Goal: Transaction & Acquisition: Purchase product/service

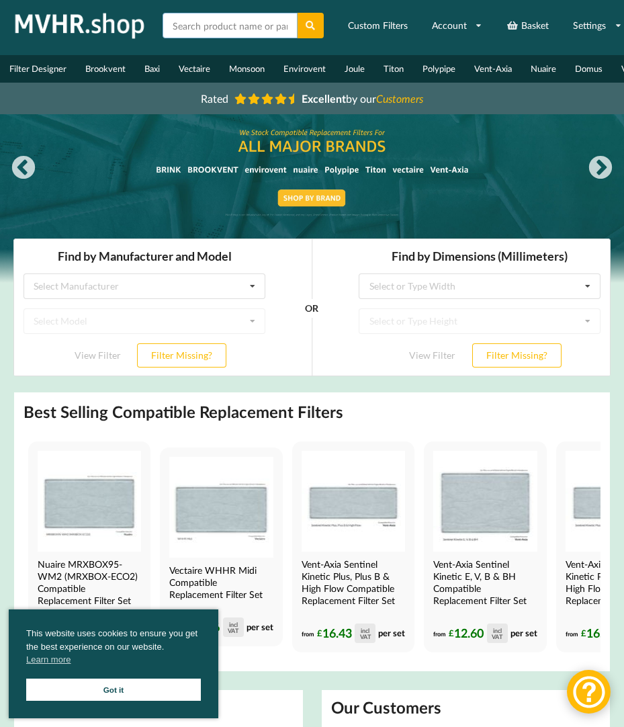
click at [181, 21] on input "text" at bounding box center [230, 26] width 135 height 26
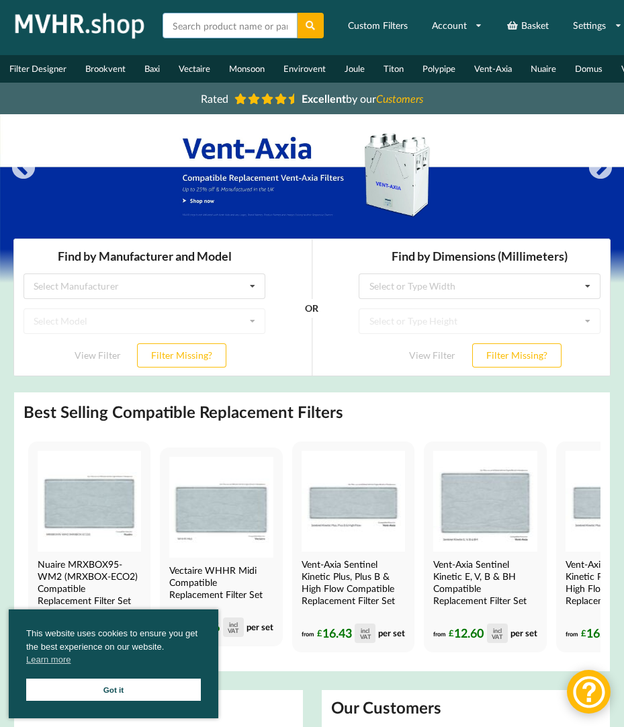
scroll to position [18, 0]
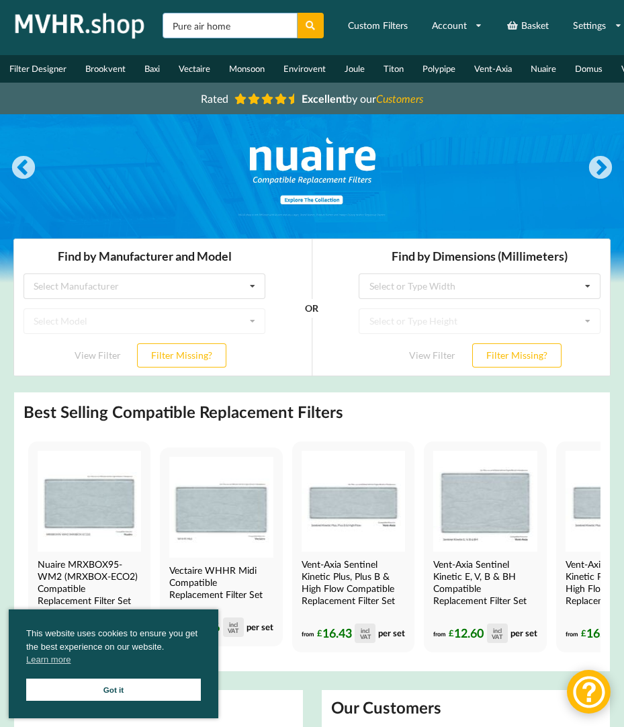
type input "Pure air home"
click at [307, 26] on icon at bounding box center [310, 25] width 11 height 9
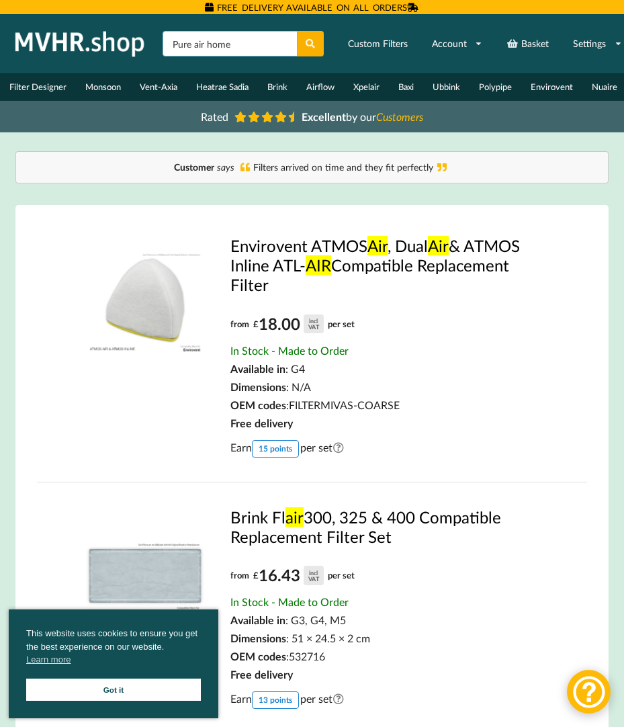
click at [166, 40] on input "Pure air home" at bounding box center [230, 44] width 135 height 26
type input "Vent axia Pure air home"
click at [303, 34] on button at bounding box center [311, 44] width 26 height 26
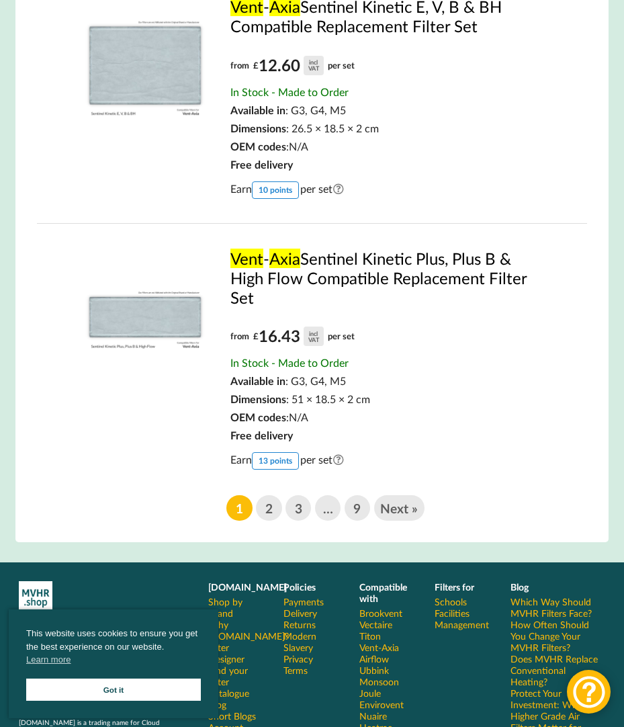
scroll to position [2290, 0]
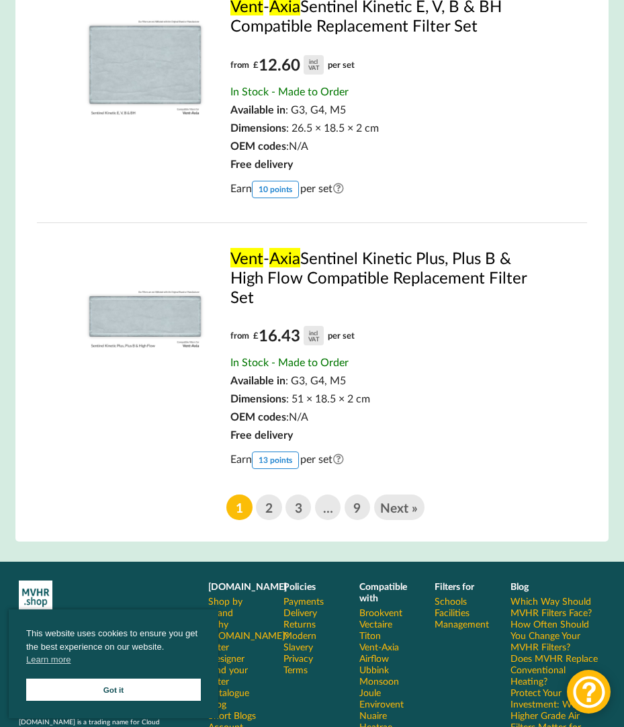
click at [404, 520] on link "Next »" at bounding box center [399, 507] width 50 height 26
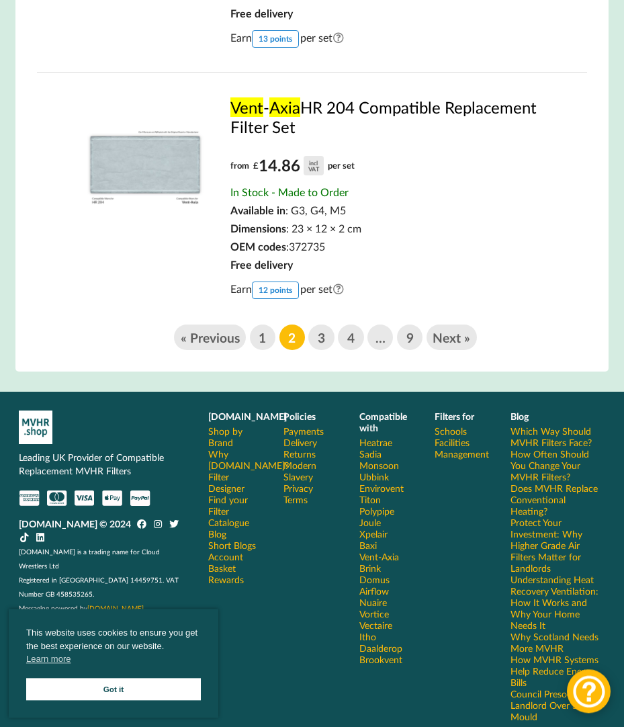
scroll to position [2447, 0]
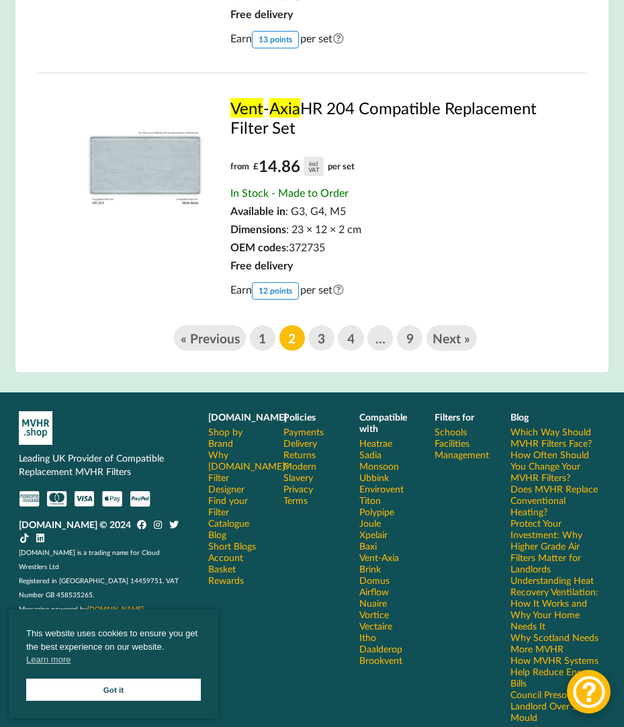
click at [462, 351] on link "Next »" at bounding box center [451, 338] width 50 height 26
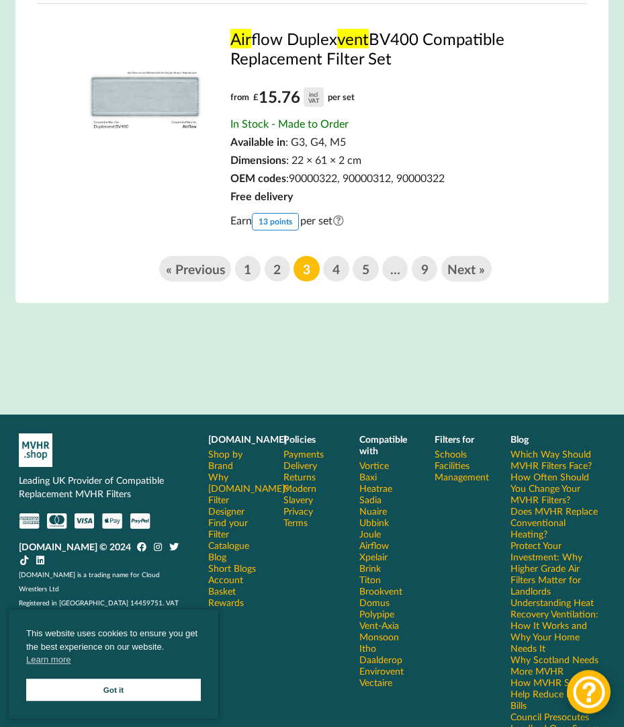
scroll to position [2483, 0]
click at [471, 281] on link "Next »" at bounding box center [466, 269] width 50 height 26
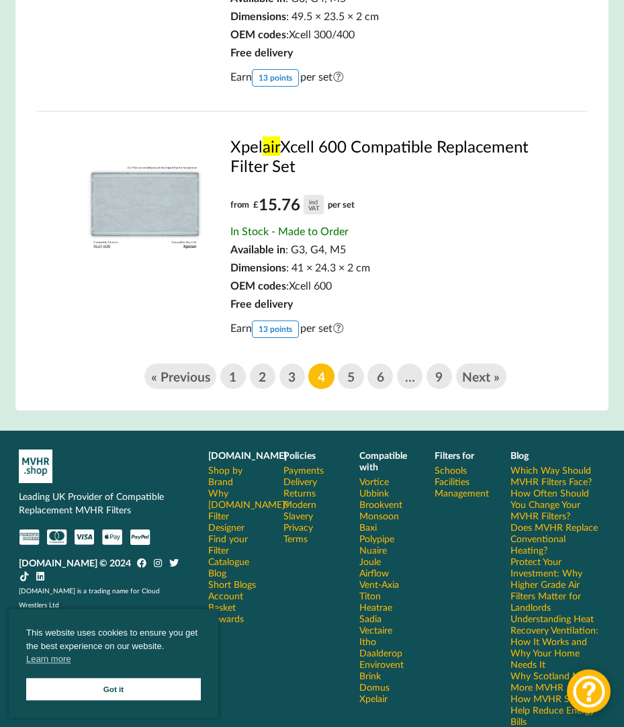
scroll to position [2447, 0]
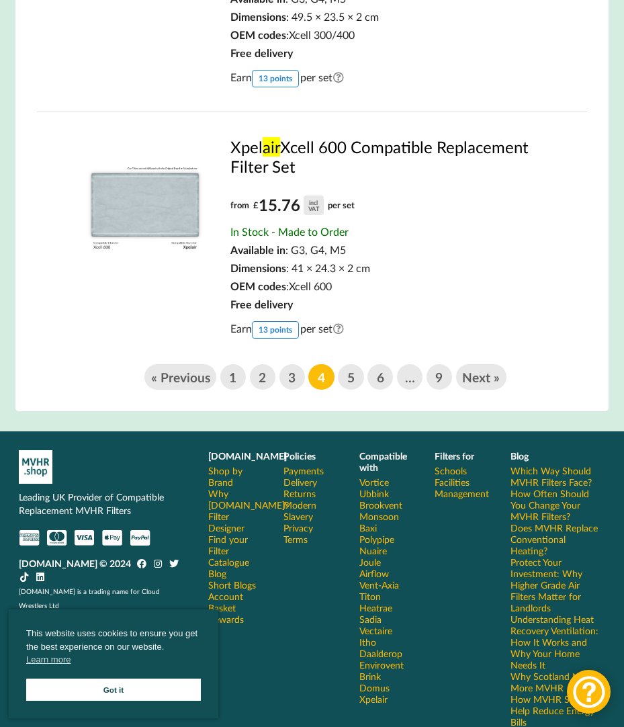
click at [488, 375] on link "Next »" at bounding box center [481, 377] width 50 height 26
